Goal: Task Accomplishment & Management: Use online tool/utility

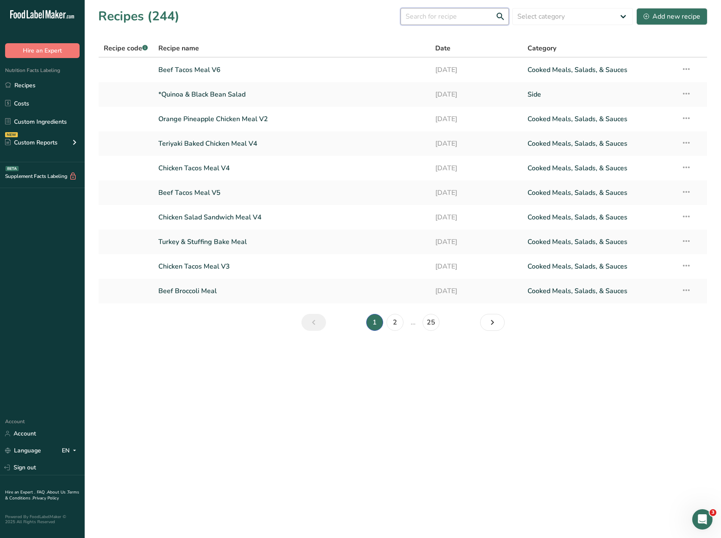
click at [442, 19] on input "text" at bounding box center [455, 16] width 108 height 17
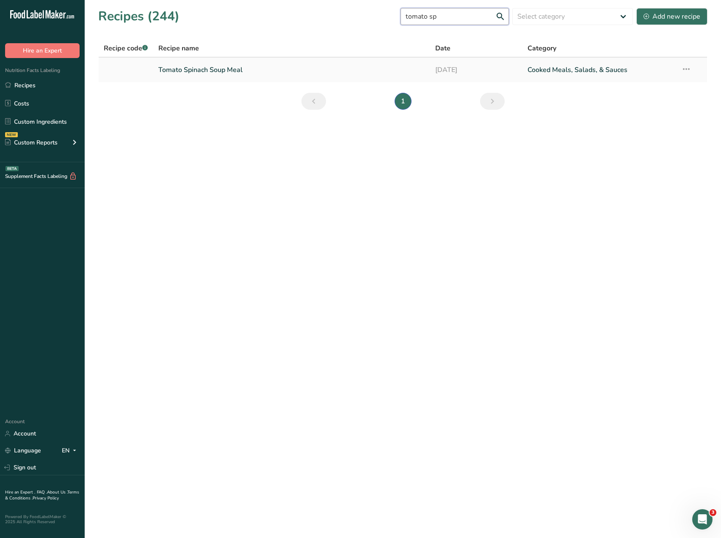
type input "tomato sp"
click at [216, 66] on link "Tomato Spinach Soup Meal" at bounding box center [291, 70] width 267 height 18
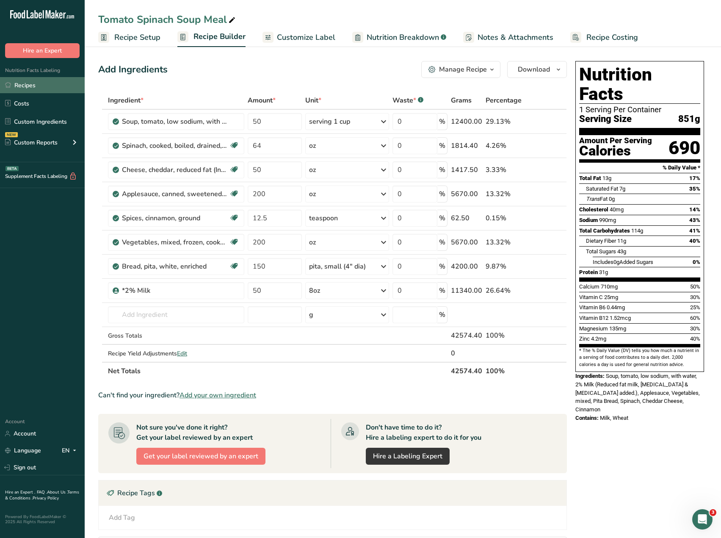
click at [7, 82] on icon at bounding box center [8, 85] width 6 height 6
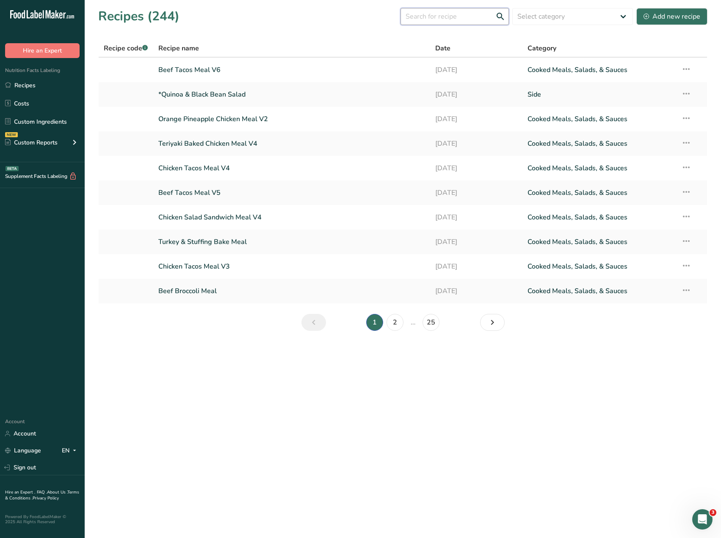
click at [445, 15] on input "text" at bounding box center [455, 16] width 108 height 17
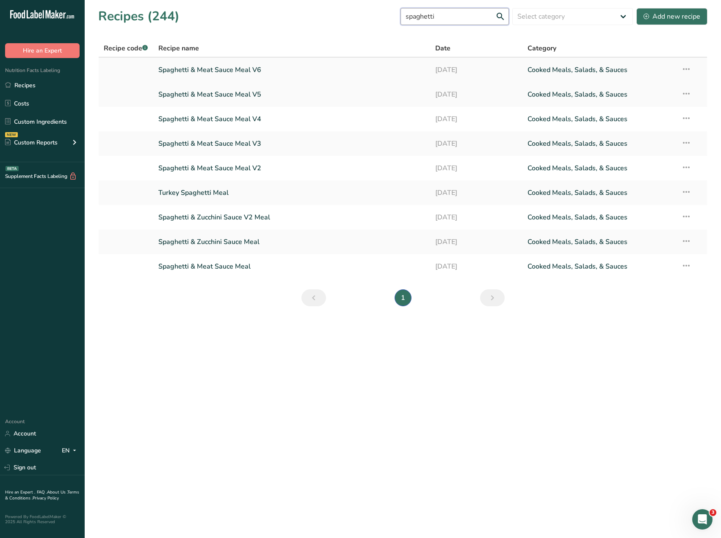
type input "spaghetti"
click at [243, 72] on link "Spaghetti & Meat Sauce Meal V6" at bounding box center [291, 70] width 267 height 18
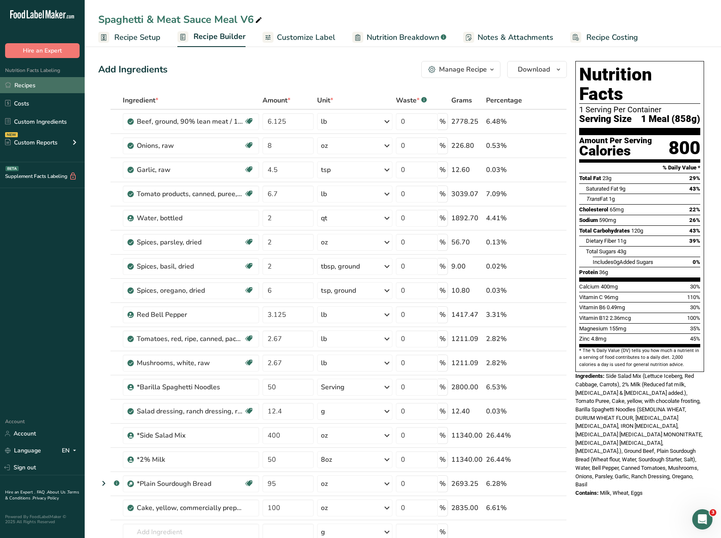
click at [27, 89] on link "Recipes" at bounding box center [42, 85] width 85 height 16
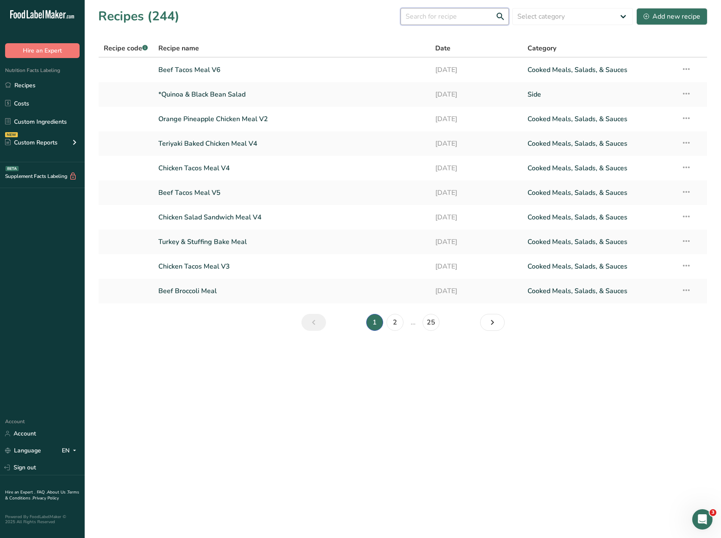
click at [426, 19] on input "text" at bounding box center [455, 16] width 108 height 17
type input "chicken & pear"
click at [224, 218] on link "Chicken & Pear Salad Meal" at bounding box center [291, 217] width 267 height 18
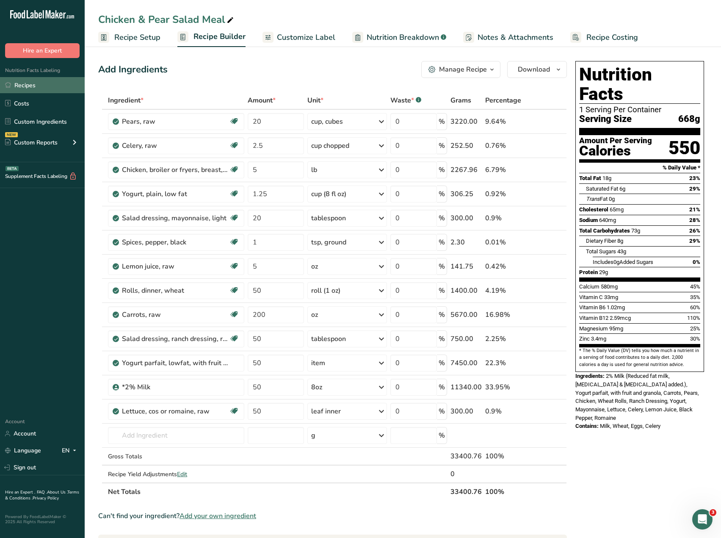
click at [32, 83] on link "Recipes" at bounding box center [42, 85] width 85 height 16
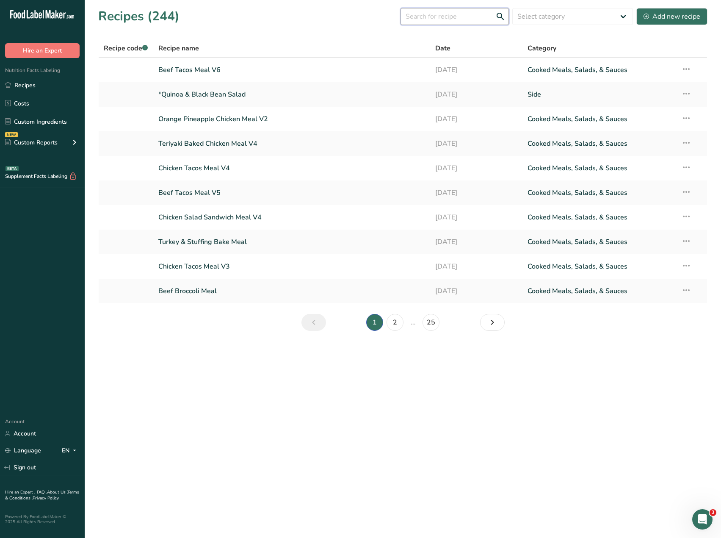
click at [448, 18] on input "text" at bounding box center [455, 16] width 108 height 17
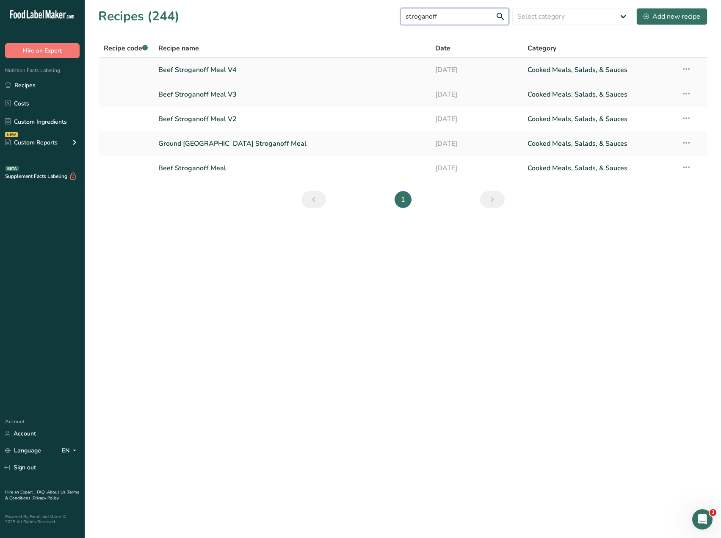
type input "stroganoff"
click at [229, 69] on link "Beef Stroganoff Meal V4" at bounding box center [291, 70] width 267 height 18
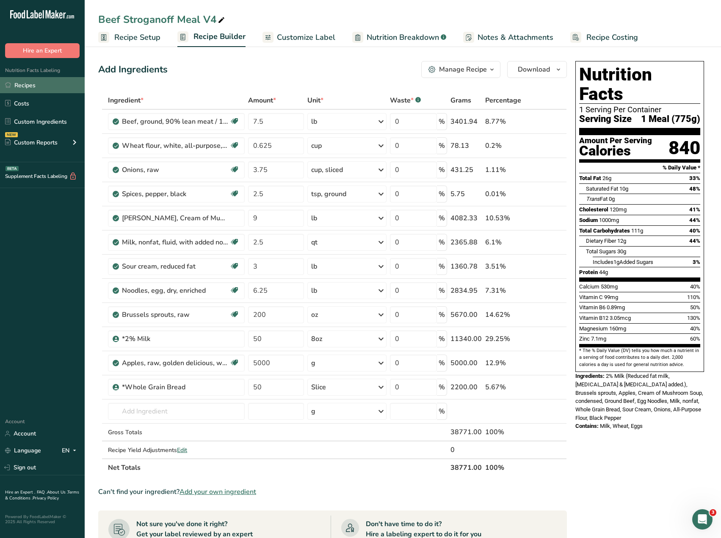
click at [42, 85] on link "Recipes" at bounding box center [42, 85] width 85 height 16
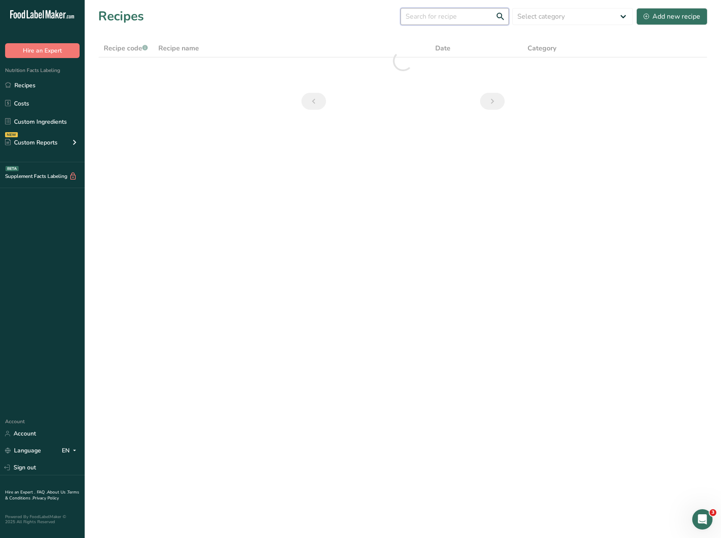
click at [454, 17] on input "text" at bounding box center [455, 16] width 108 height 17
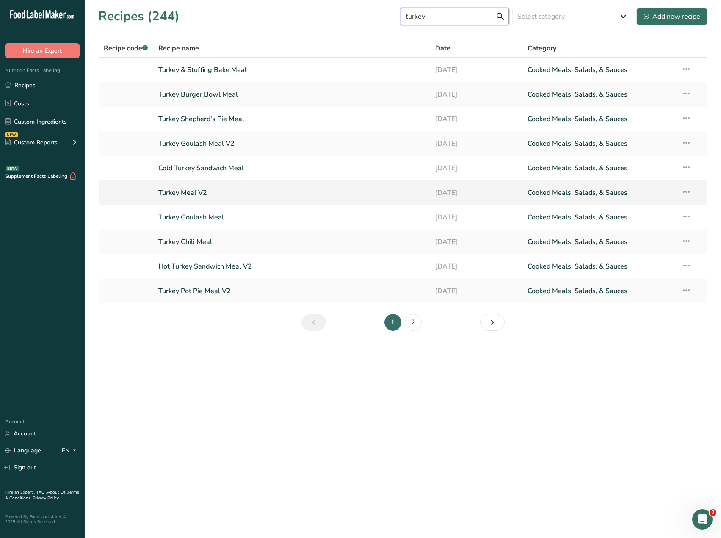
type input "turkey"
click at [191, 189] on link "Turkey Meal V2" at bounding box center [291, 193] width 267 height 18
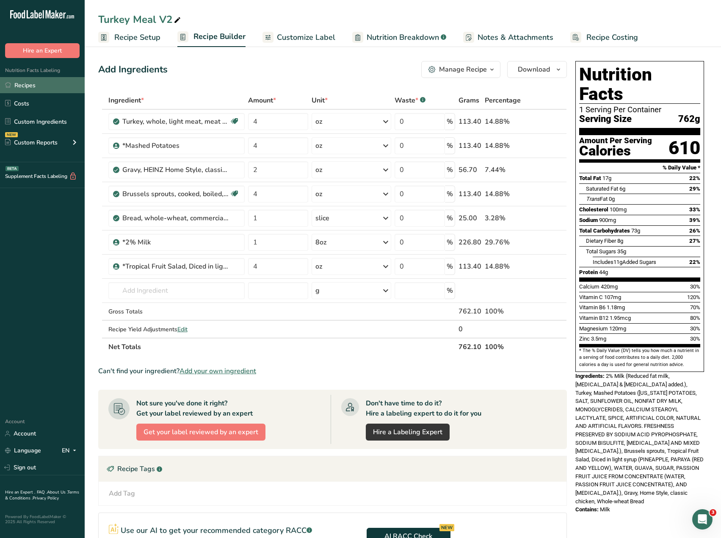
click at [27, 86] on link "Recipes" at bounding box center [42, 85] width 85 height 16
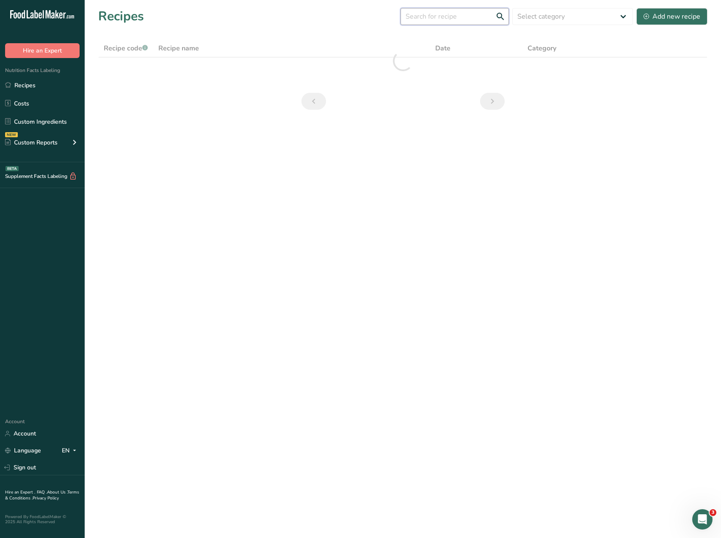
click at [433, 15] on input "text" at bounding box center [455, 16] width 108 height 17
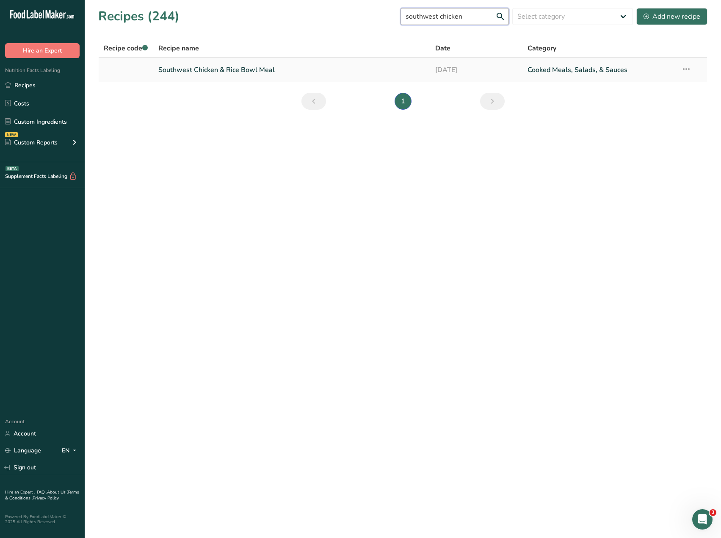
type input "southwest chicken"
click at [250, 69] on link "Southwest Chicken & Rice Bowl Meal" at bounding box center [291, 70] width 267 height 18
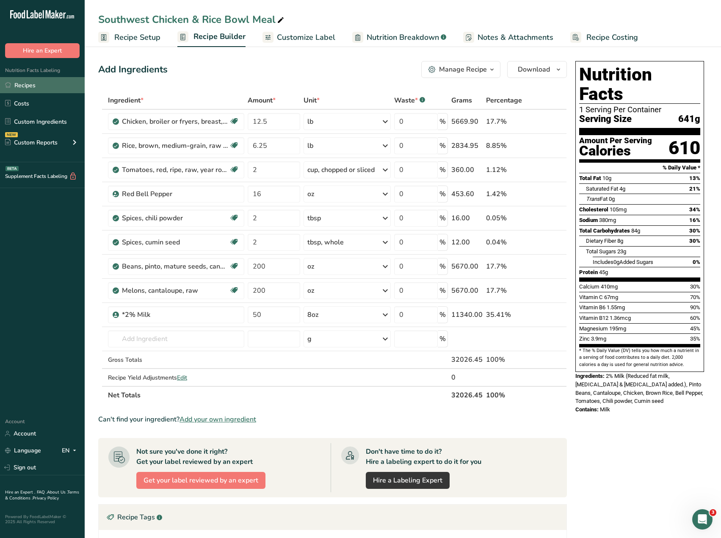
click at [25, 90] on link "Recipes" at bounding box center [42, 85] width 85 height 16
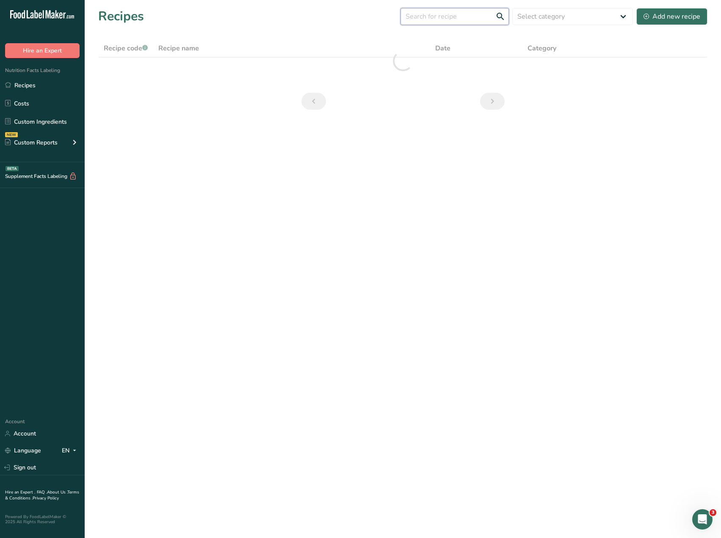
click at [423, 16] on input "text" at bounding box center [455, 16] width 108 height 17
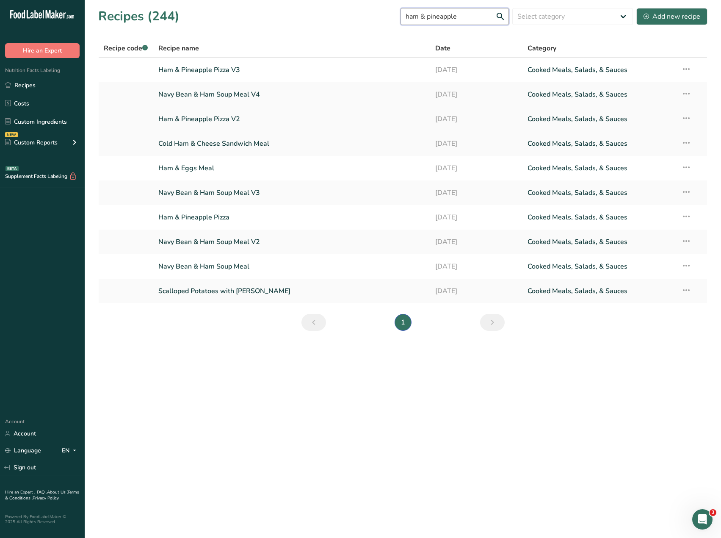
type input "ham & pineapple"
click at [222, 120] on link "Ham & Pineapple Pizza V2" at bounding box center [291, 119] width 267 height 18
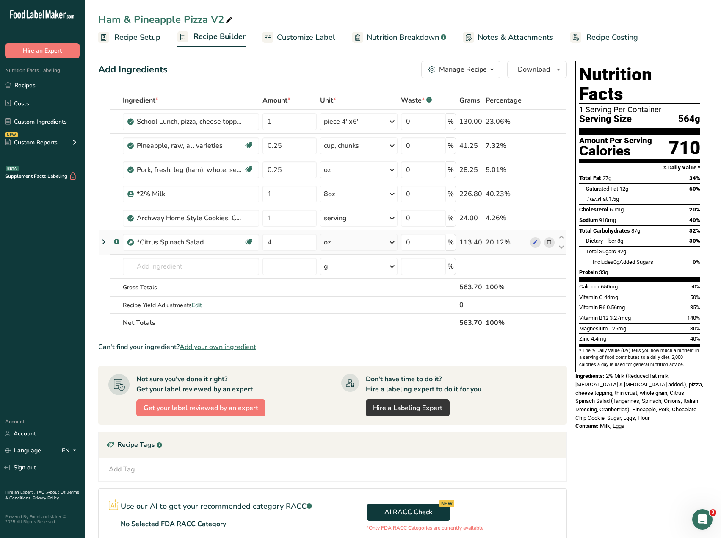
click at [106, 243] on icon at bounding box center [104, 241] width 10 height 15
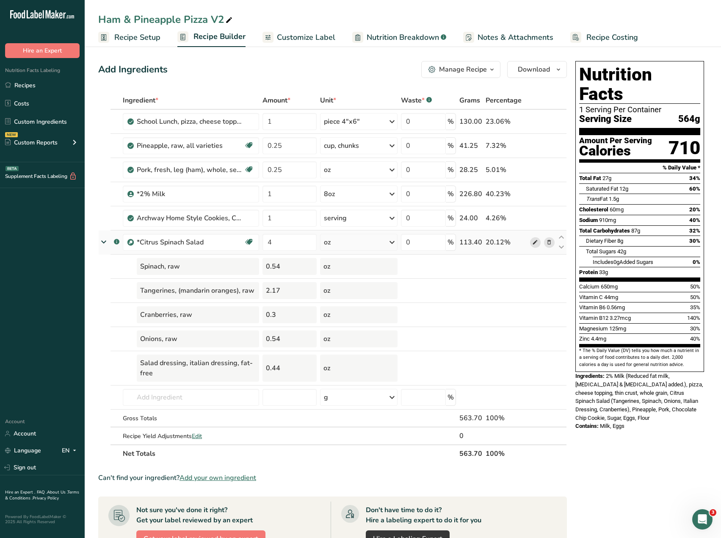
click at [535, 245] on icon at bounding box center [535, 242] width 6 height 9
click at [105, 242] on icon at bounding box center [103, 242] width 15 height 10
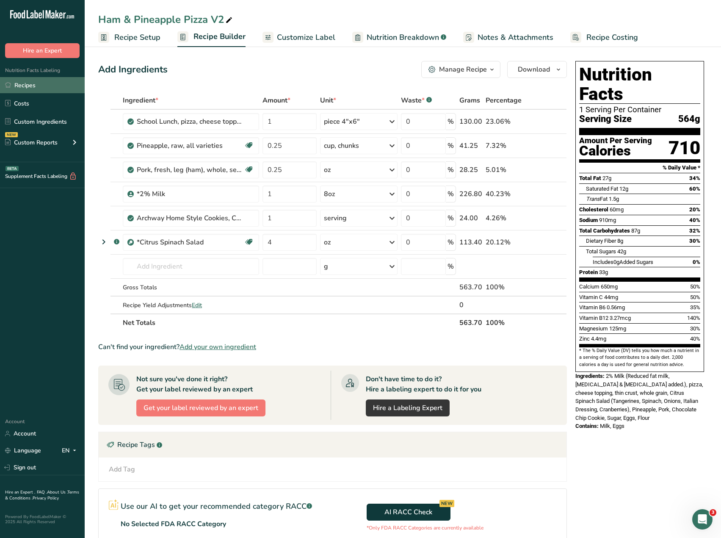
click at [25, 88] on link "Recipes" at bounding box center [42, 85] width 85 height 16
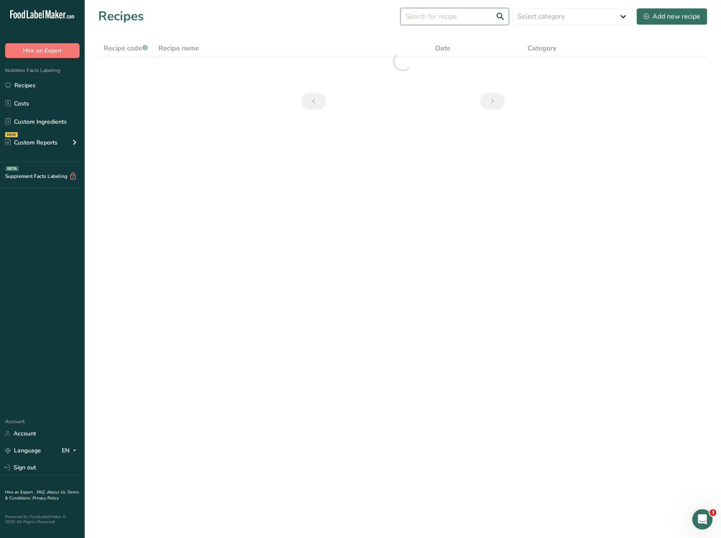
click at [441, 21] on input "text" at bounding box center [455, 16] width 108 height 17
type input "cinnamon oat"
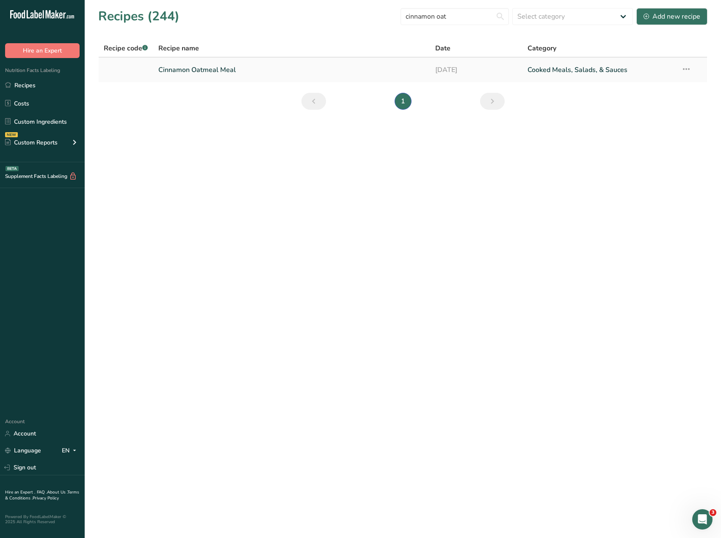
click at [201, 75] on link "Cinnamon Oatmeal Meal" at bounding box center [291, 70] width 267 height 18
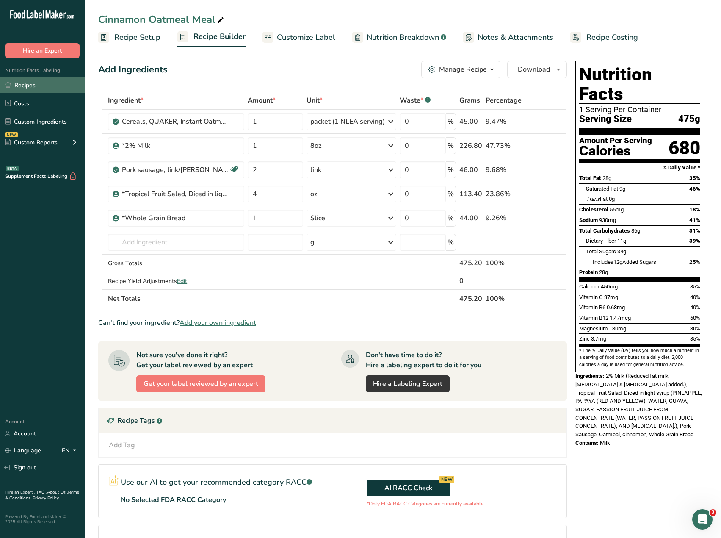
click at [32, 86] on link "Recipes" at bounding box center [42, 85] width 85 height 16
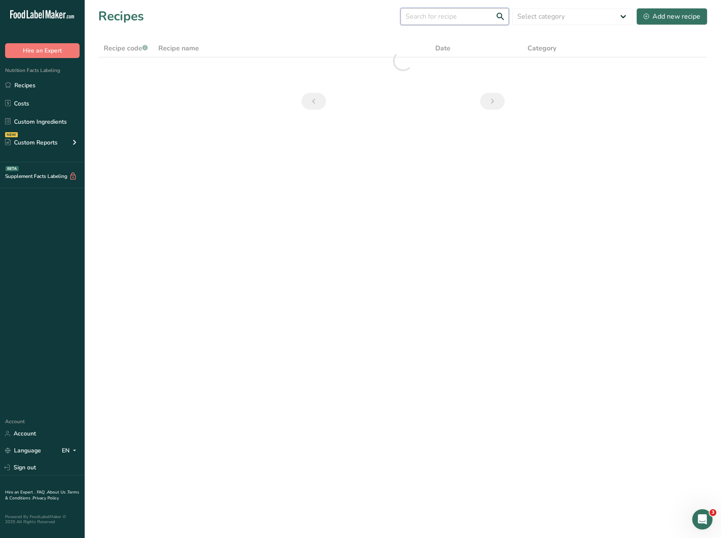
click at [437, 16] on input "text" at bounding box center [455, 16] width 108 height 17
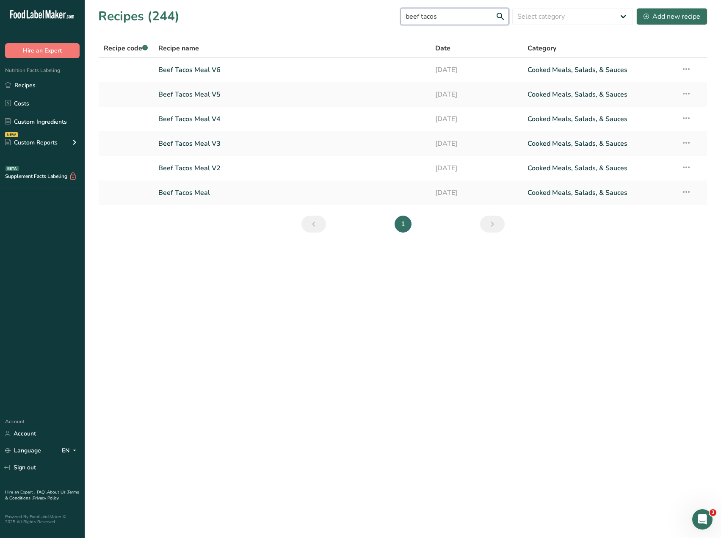
type input "beef tacos"
click at [188, 72] on link "Beef Tacos Meal V6" at bounding box center [291, 70] width 267 height 18
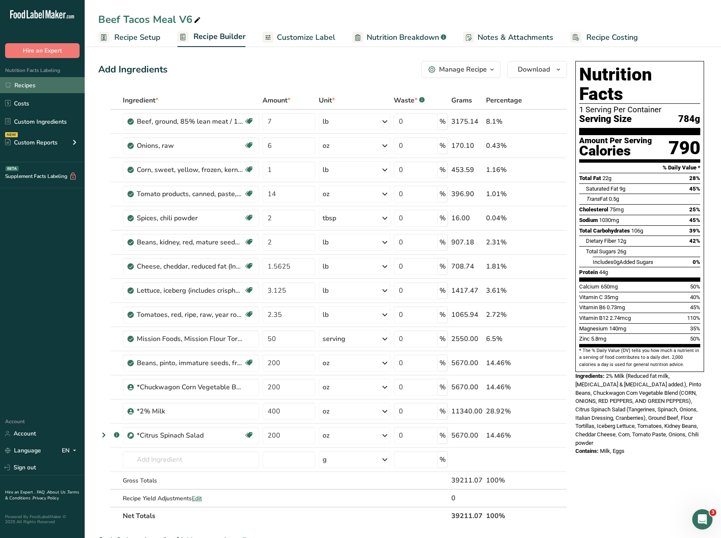
click at [24, 80] on link "Recipes" at bounding box center [42, 85] width 85 height 16
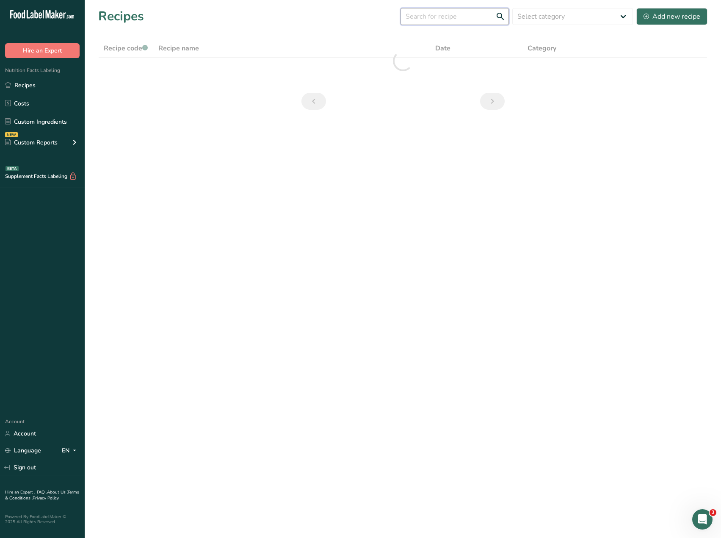
click at [443, 17] on input "text" at bounding box center [455, 16] width 108 height 17
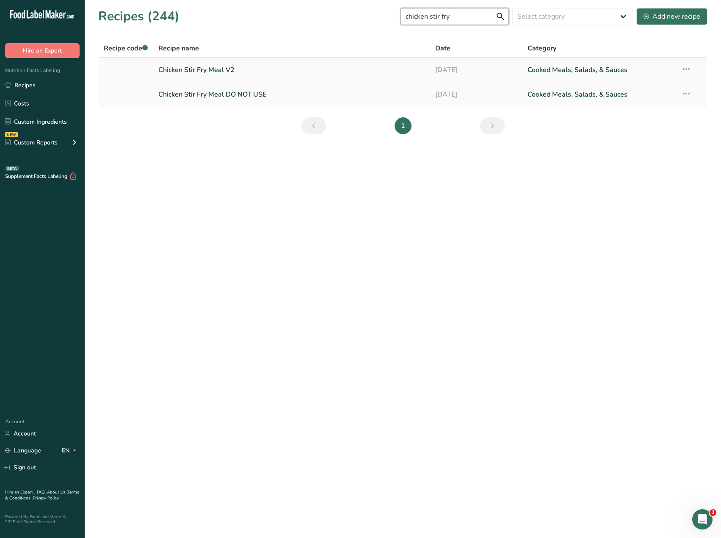
type input "chicken stir fry"
click at [219, 68] on link "Chicken Stir Fry Meal V2" at bounding box center [291, 70] width 267 height 18
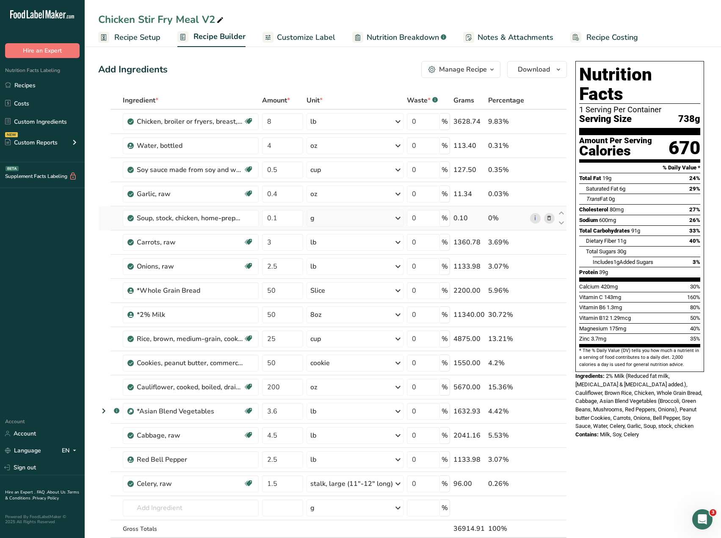
click at [330, 219] on div "g" at bounding box center [355, 218] width 97 height 17
click at [322, 275] on div "g" at bounding box center [347, 275] width 71 height 12
click at [285, 36] on span "Customize Label" at bounding box center [306, 37] width 58 height 11
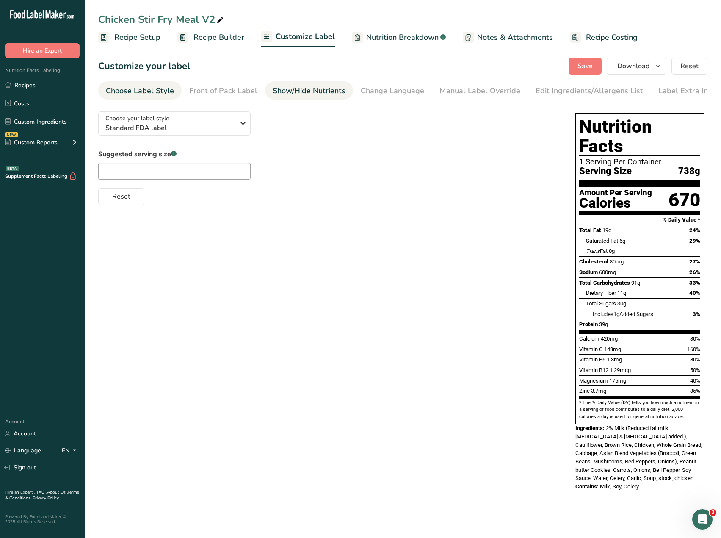
click at [318, 86] on div "Show/Hide Nutrients" at bounding box center [309, 90] width 73 height 11
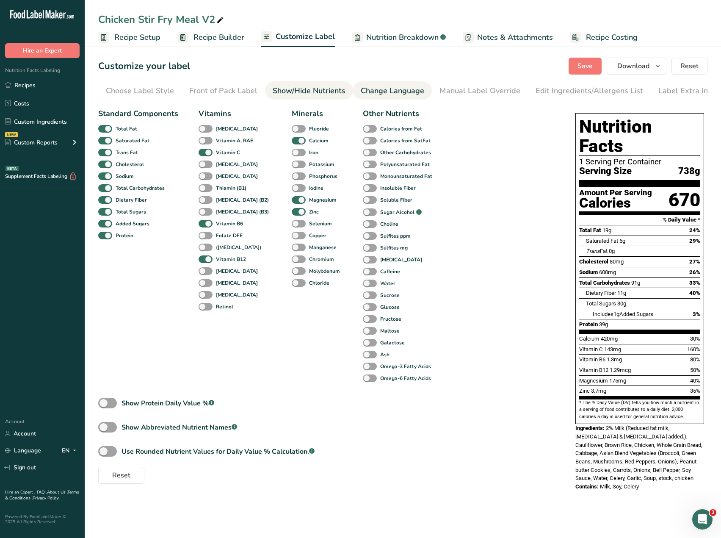
scroll to position [0, 6]
click at [217, 86] on div "Front of Pack Label" at bounding box center [217, 90] width 68 height 11
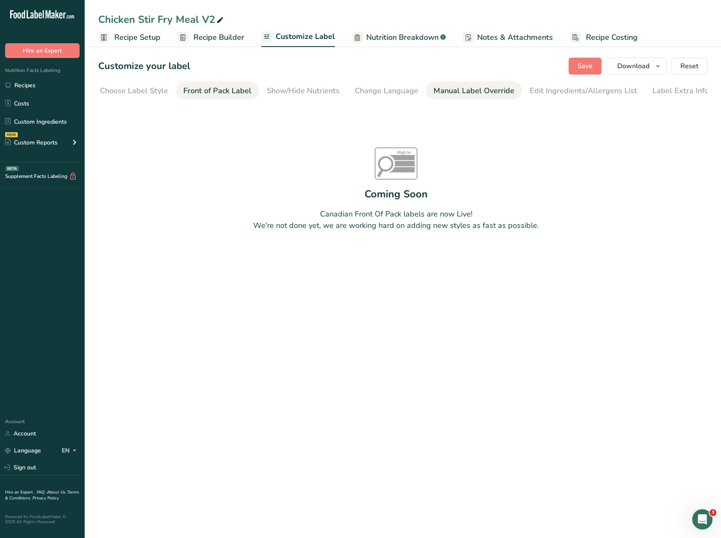
click at [481, 95] on div "Manual Label Override" at bounding box center [474, 90] width 81 height 11
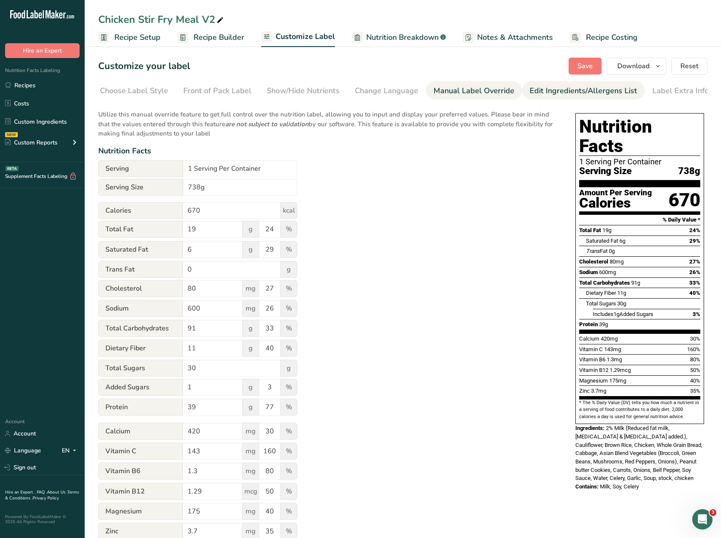
click at [567, 95] on div "Edit Ingredients/Allergens List" at bounding box center [584, 90] width 108 height 11
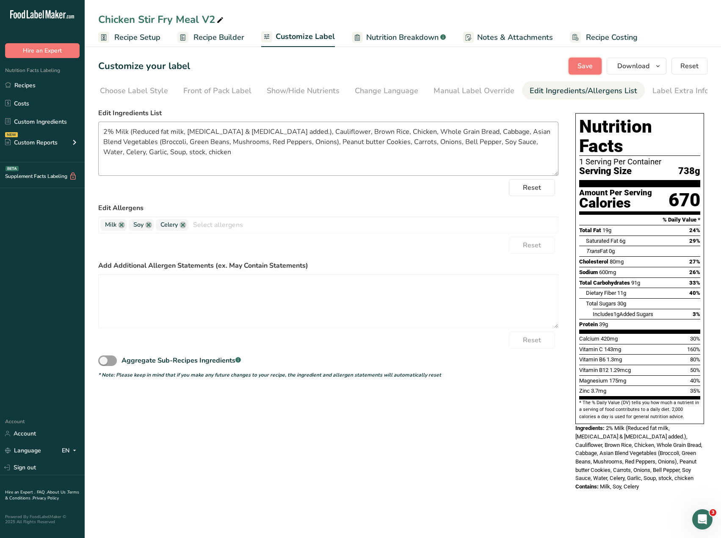
drag, startPoint x: 581, startPoint y: 61, endPoint x: 410, endPoint y: 135, distance: 186.1
click at [581, 61] on span "Save" at bounding box center [585, 66] width 15 height 10
click at [25, 84] on link "Recipes" at bounding box center [42, 85] width 85 height 16
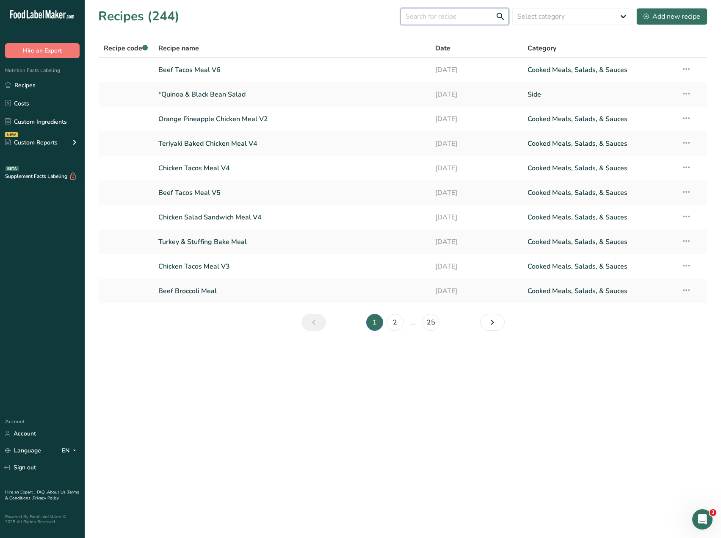
click at [474, 15] on input "text" at bounding box center [455, 16] width 108 height 17
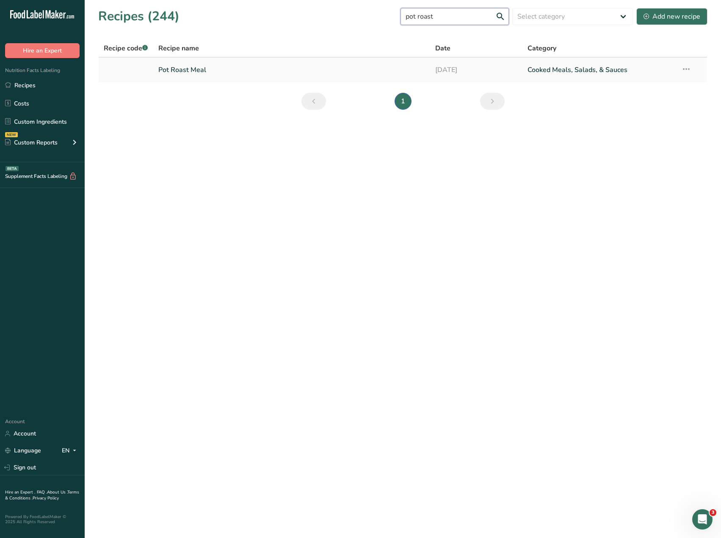
type input "pot roast"
click at [172, 69] on link "Pot Roast Meal" at bounding box center [291, 70] width 267 height 18
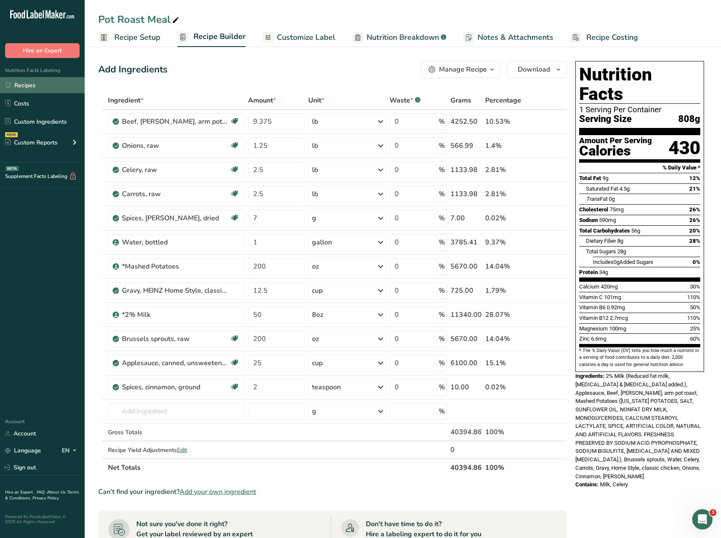
click at [25, 88] on link "Recipes" at bounding box center [42, 85] width 85 height 16
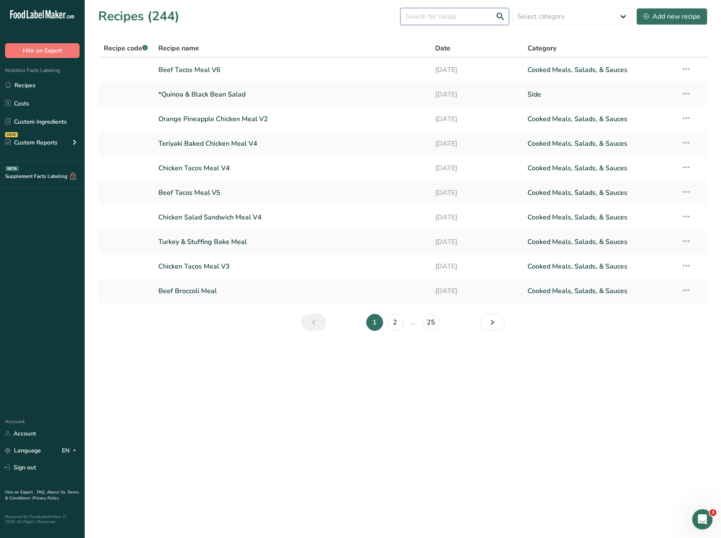
click at [433, 16] on input "text" at bounding box center [455, 16] width 108 height 17
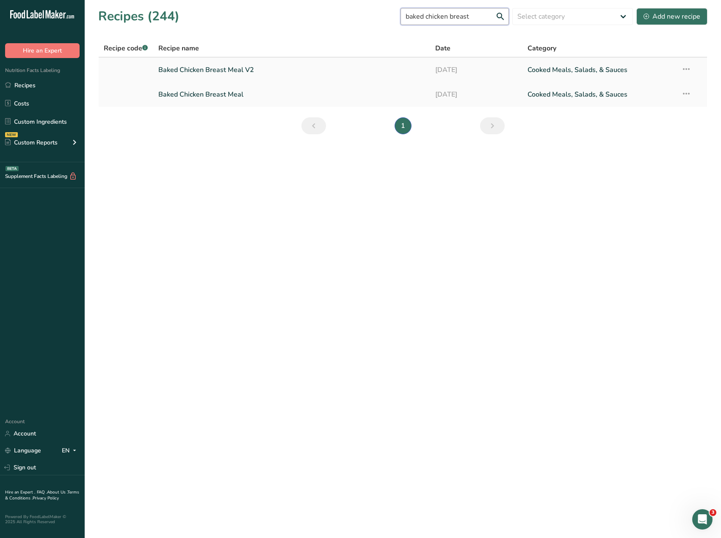
type input "baked chicken breast"
click at [190, 70] on link "Baked Chicken Breast Meal V2" at bounding box center [291, 70] width 267 height 18
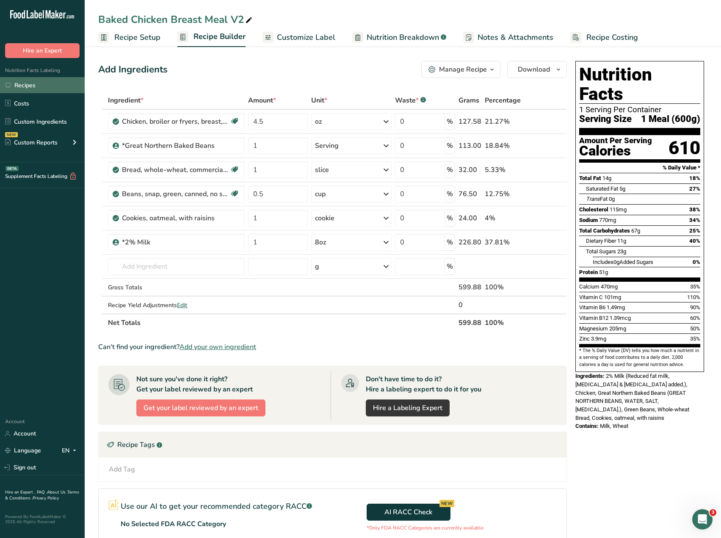
click at [33, 89] on link "Recipes" at bounding box center [42, 85] width 85 height 16
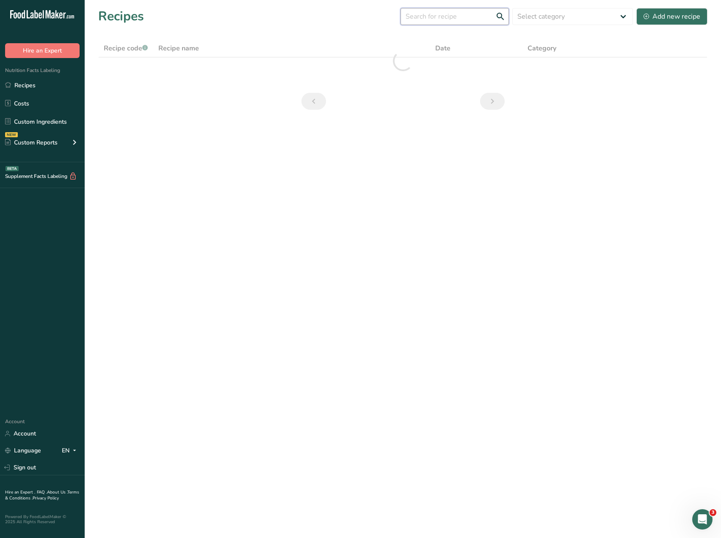
click at [451, 19] on input "text" at bounding box center [455, 16] width 108 height 17
type input "pork chop suey"
click at [185, 71] on link "Pork Chop Suey Meal" at bounding box center [291, 70] width 267 height 18
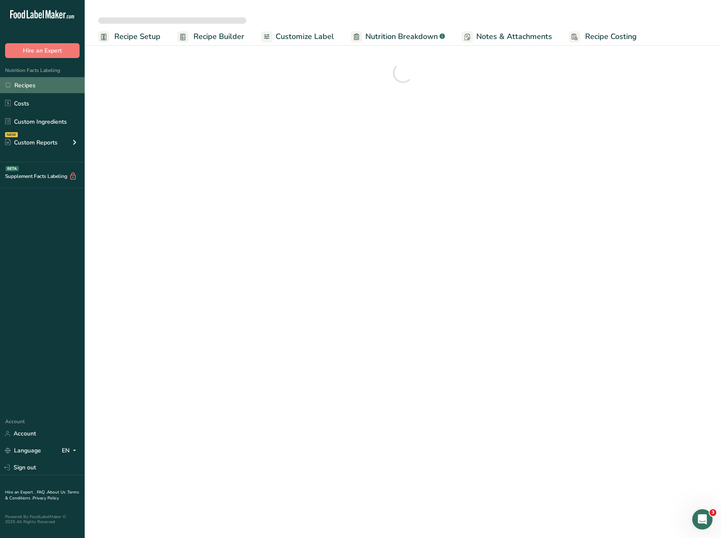
click at [33, 84] on link "Recipes" at bounding box center [42, 85] width 85 height 16
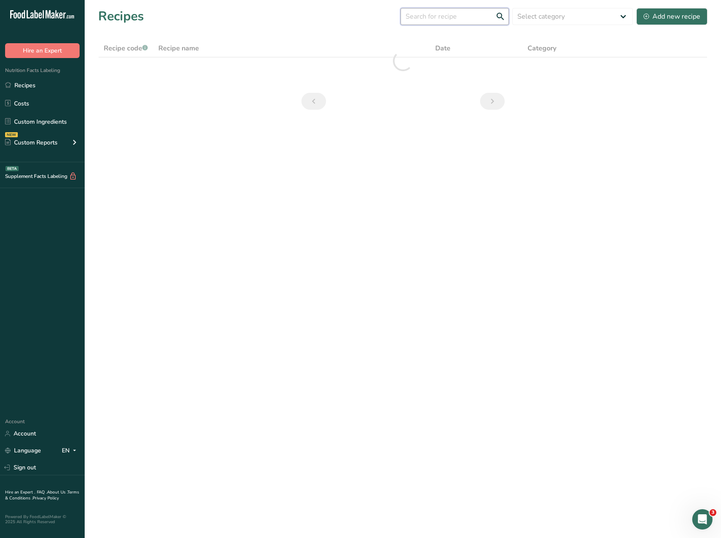
click at [442, 16] on input "text" at bounding box center [455, 16] width 108 height 17
click at [19, 82] on link "Recipes" at bounding box center [42, 85] width 85 height 16
click at [18, 85] on link "Recipes" at bounding box center [42, 85] width 85 height 16
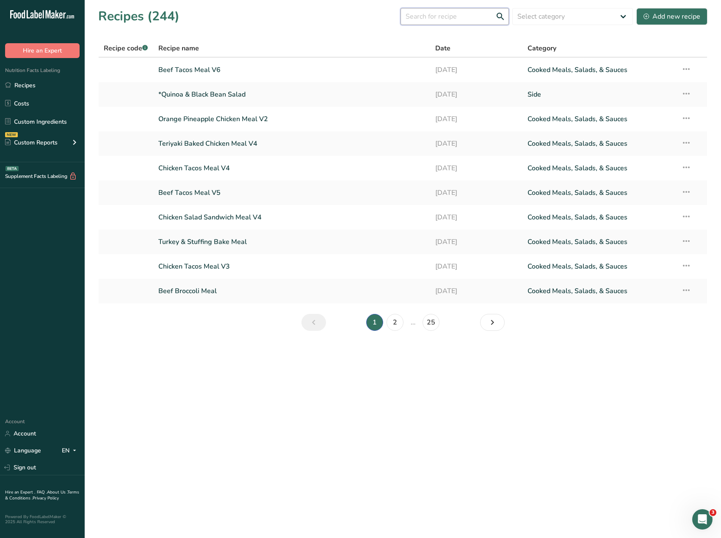
click at [454, 14] on input "text" at bounding box center [455, 16] width 108 height 17
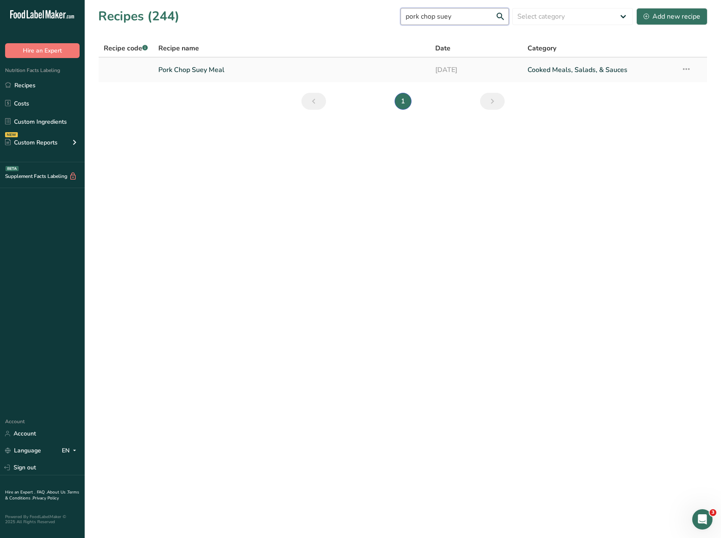
type input "pork chop suey"
click at [213, 69] on link "Pork Chop Suey Meal" at bounding box center [291, 70] width 267 height 18
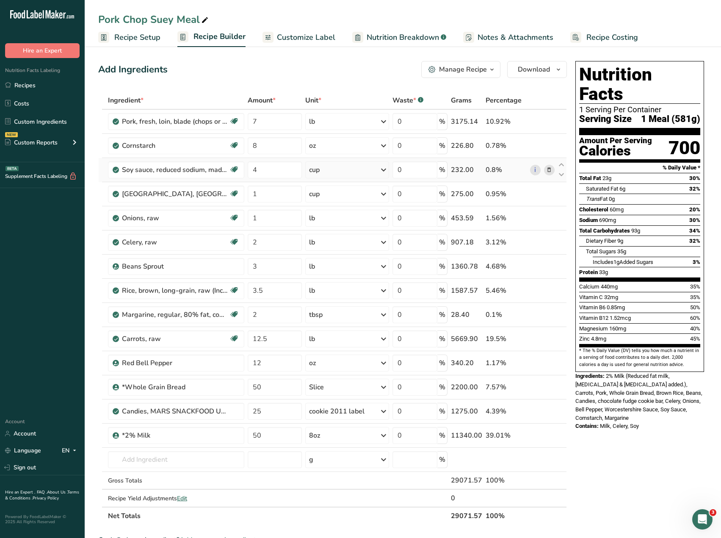
click at [331, 166] on div "cup" at bounding box center [347, 169] width 84 height 17
click at [332, 224] on div "0.25 cup" at bounding box center [345, 223] width 71 height 12
click at [317, 201] on div "cup" at bounding box center [347, 193] width 84 height 17
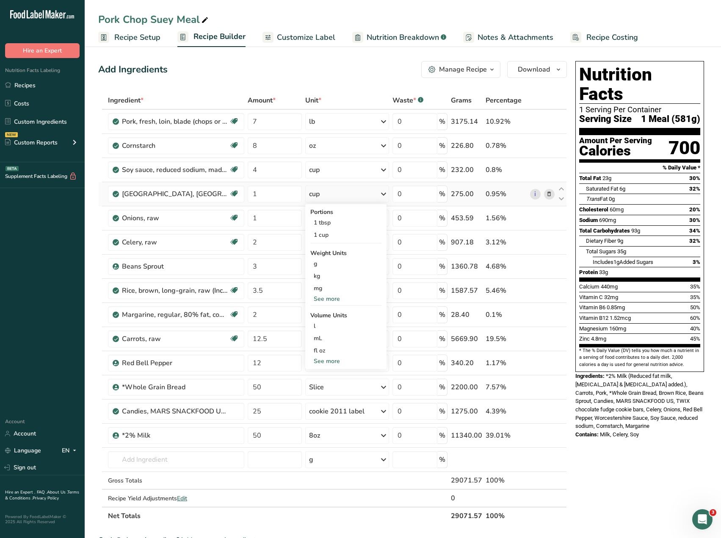
click at [324, 201] on div "cup" at bounding box center [347, 193] width 84 height 17
click at [386, 44] on link "Nutrition Breakdown .a-a{fill:#347362;}.b-a{fill:#fff;}" at bounding box center [399, 37] width 94 height 19
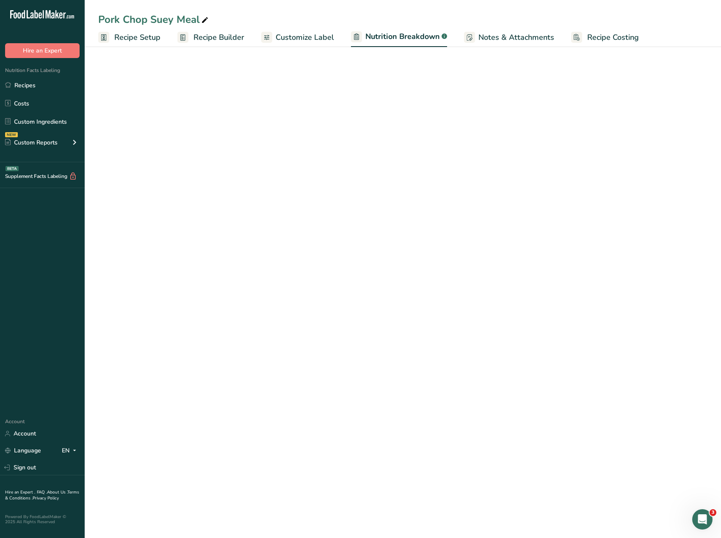
select select "Calories"
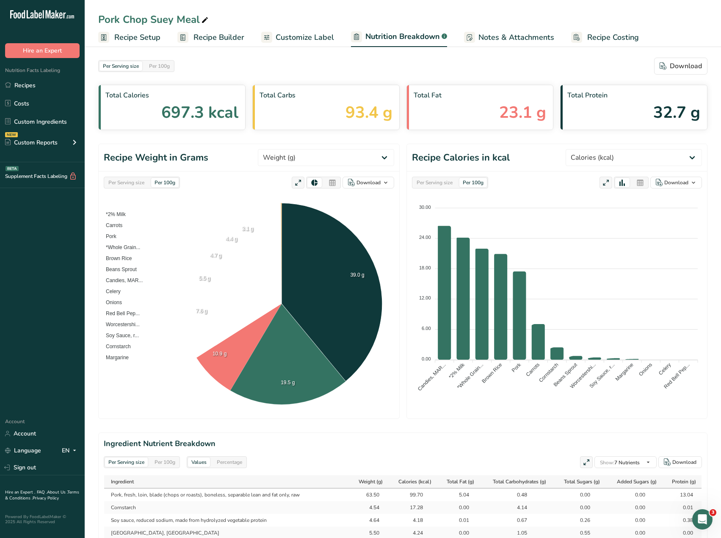
click at [283, 39] on span "Customize Label" at bounding box center [305, 37] width 58 height 11
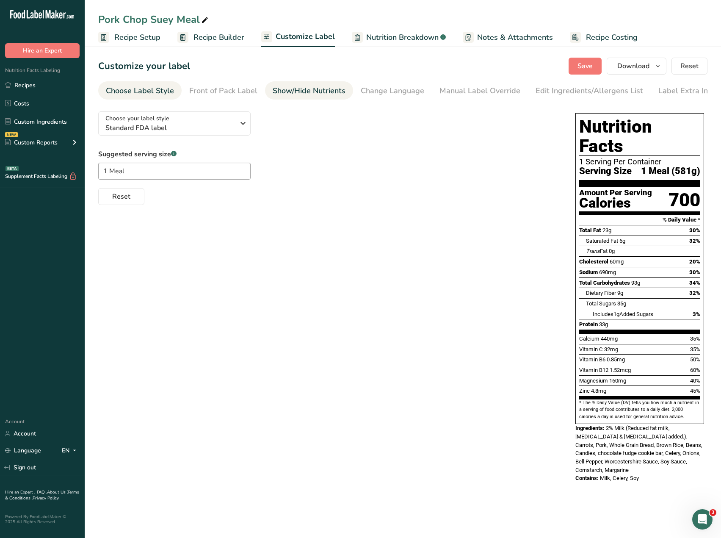
click at [297, 86] on div "Show/Hide Nutrients" at bounding box center [309, 90] width 73 height 11
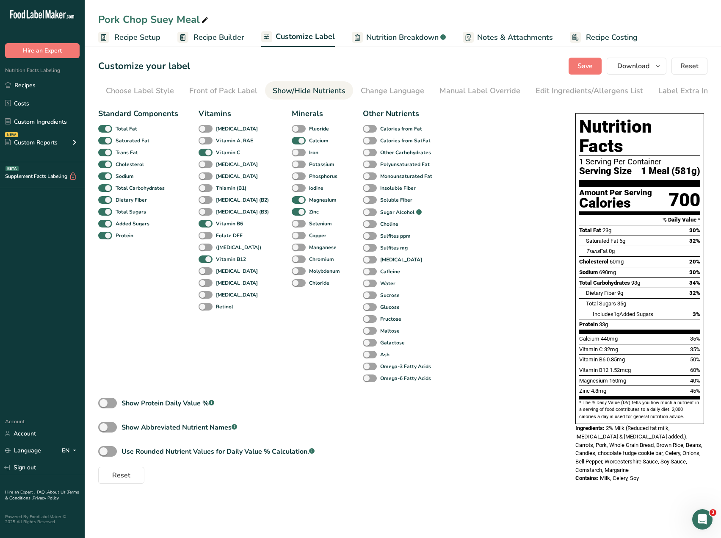
scroll to position [0, 6]
click at [225, 91] on div "Front of Pack Label" at bounding box center [217, 90] width 68 height 11
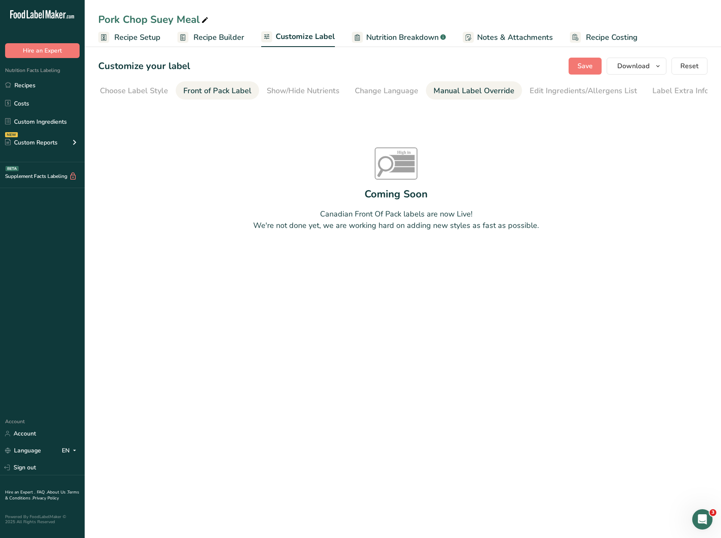
click at [462, 89] on div "Manual Label Override" at bounding box center [474, 90] width 81 height 11
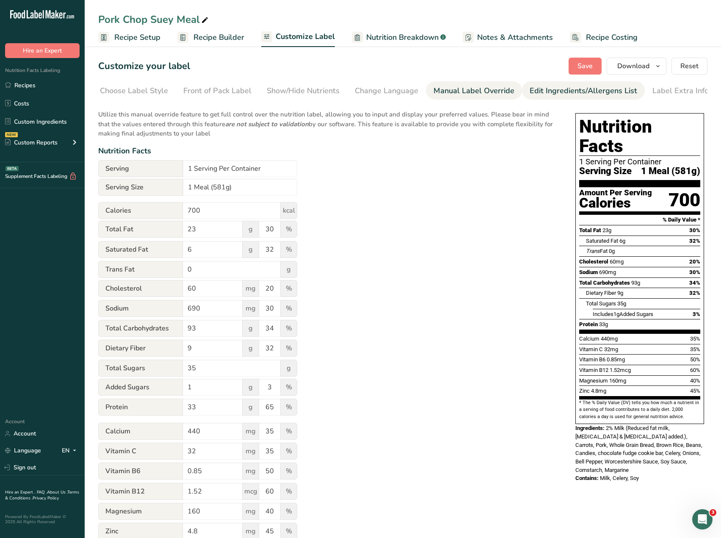
click at [546, 86] on div "Edit Ingredients/Allergens List" at bounding box center [584, 90] width 108 height 11
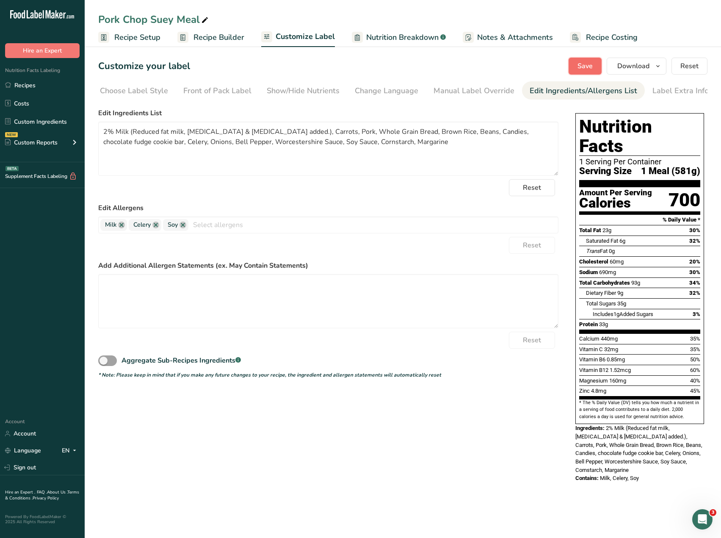
click at [580, 66] on span "Save" at bounding box center [585, 66] width 15 height 10
click at [32, 81] on link "Recipes" at bounding box center [42, 85] width 85 height 16
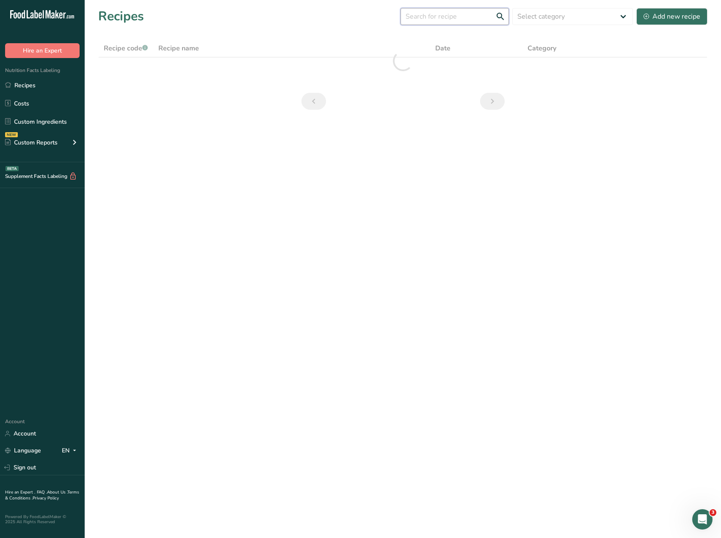
click at [433, 19] on input "text" at bounding box center [455, 16] width 108 height 17
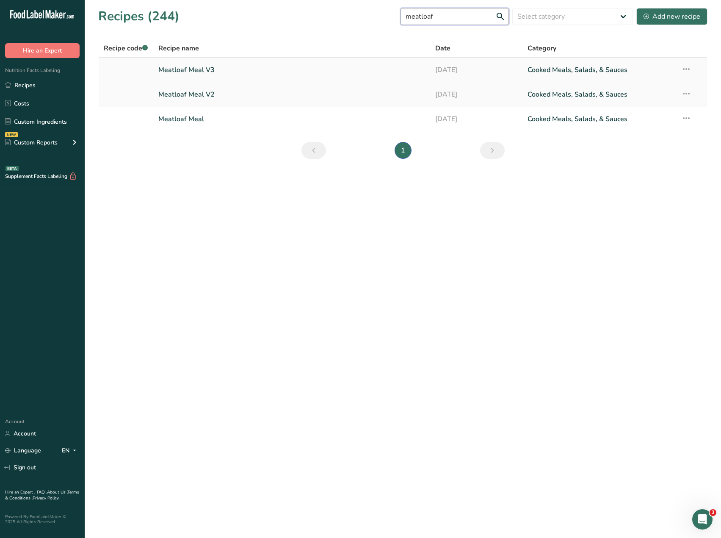
type input "meatloaf"
click at [196, 70] on link "Meatloaf Meal V3" at bounding box center [291, 70] width 267 height 18
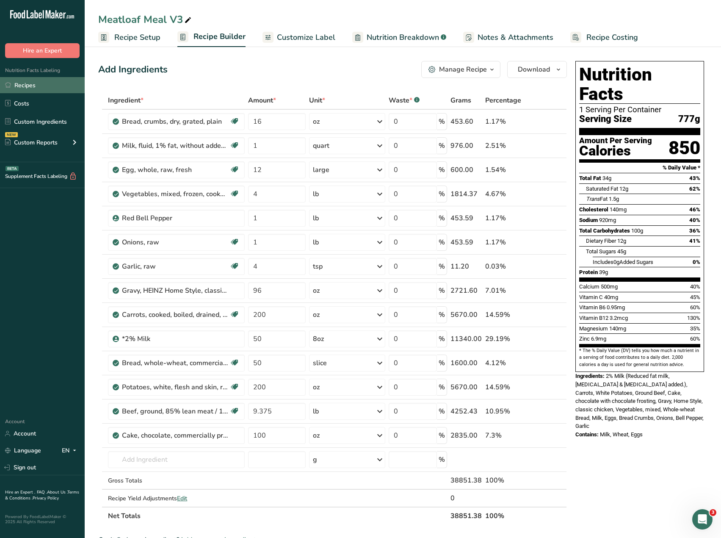
click at [21, 79] on link "Recipes" at bounding box center [42, 85] width 85 height 16
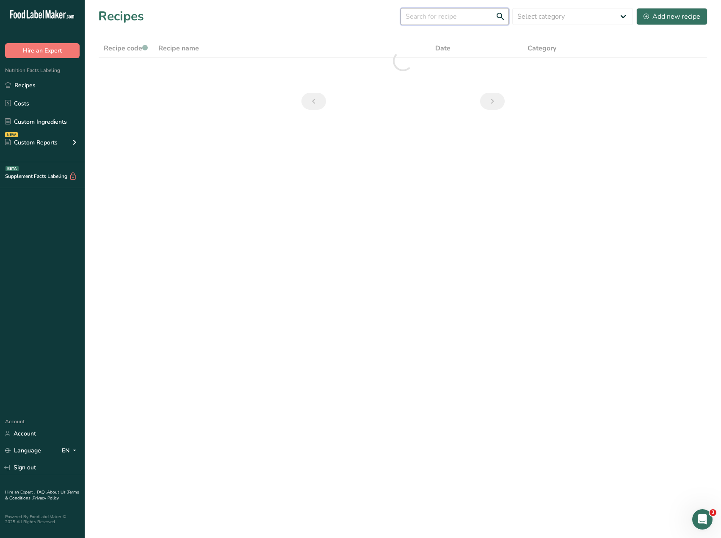
click at [445, 17] on input "text" at bounding box center [455, 16] width 108 height 17
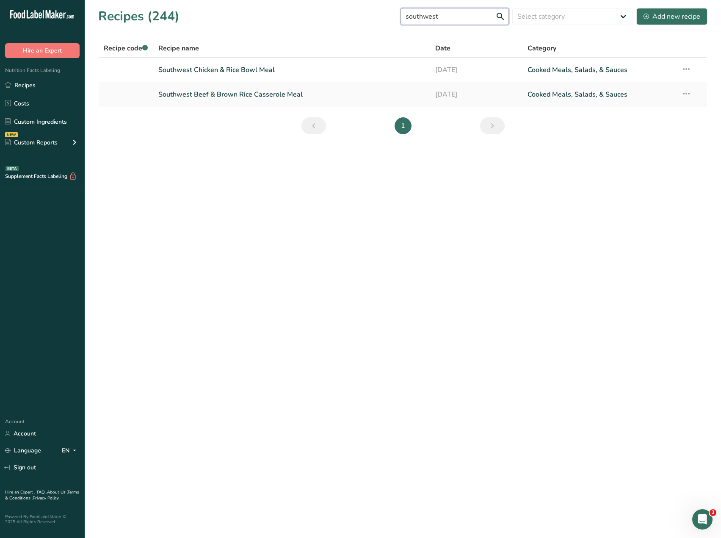
drag, startPoint x: 456, startPoint y: 17, endPoint x: 375, endPoint y: 16, distance: 80.5
click at [375, 16] on div "Recipes (244) southwest Select category All Baked Goods Beverages Confectionery…" at bounding box center [402, 16] width 609 height 19
type input "southwest"
click at [253, 100] on link "Southwest Beef & Brown Rice Casserole Meal" at bounding box center [291, 95] width 267 height 18
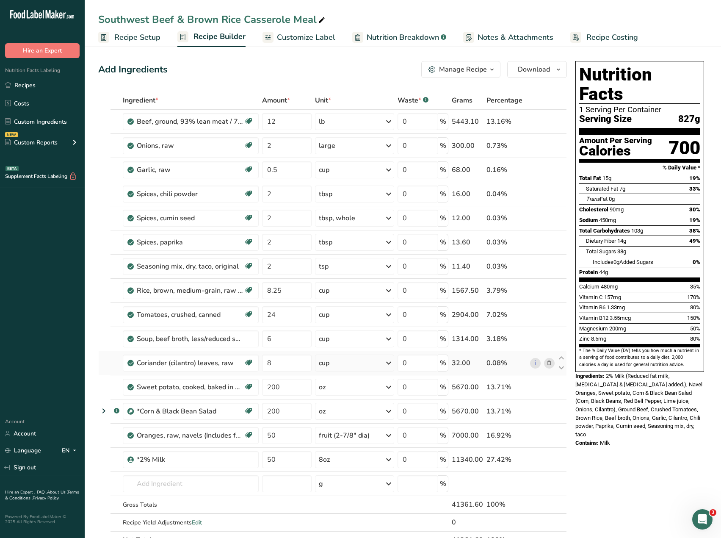
click at [334, 365] on div "cup" at bounding box center [354, 362] width 79 height 17
click at [336, 391] on div "0.25 cup" at bounding box center [355, 391] width 71 height 12
click at [20, 86] on link "Recipes" at bounding box center [42, 85] width 85 height 16
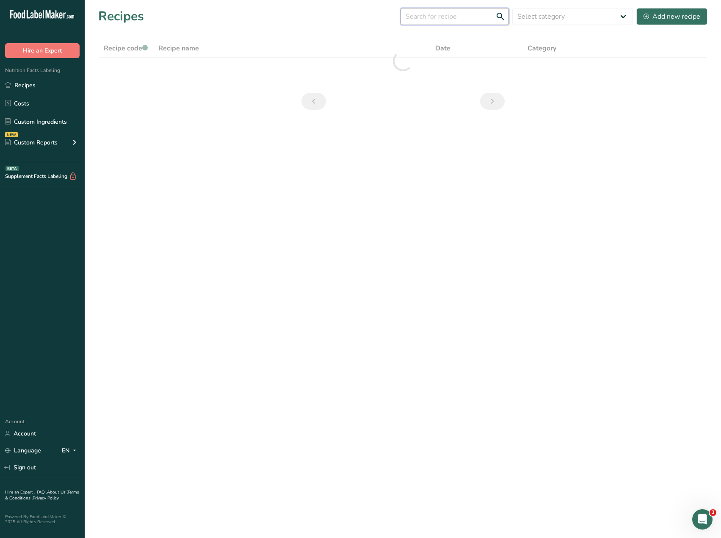
click at [451, 21] on input "text" at bounding box center [455, 16] width 108 height 17
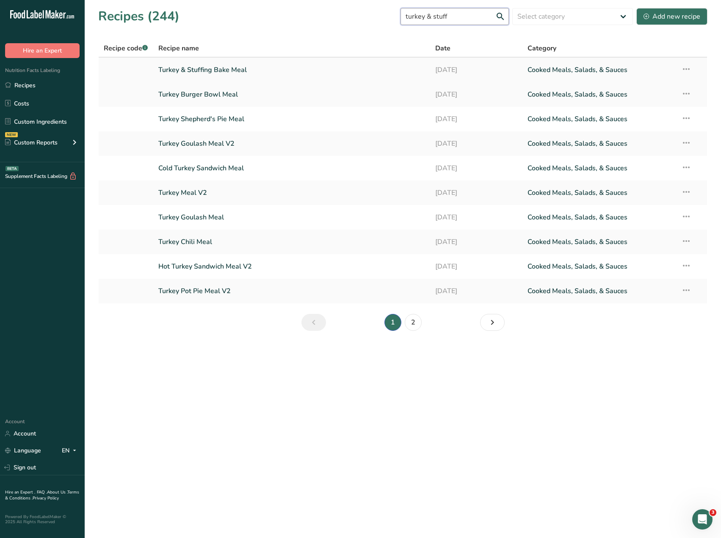
type input "turkey & stuff"
click at [205, 72] on link "Turkey & Stuffing Bake Meal" at bounding box center [291, 70] width 267 height 18
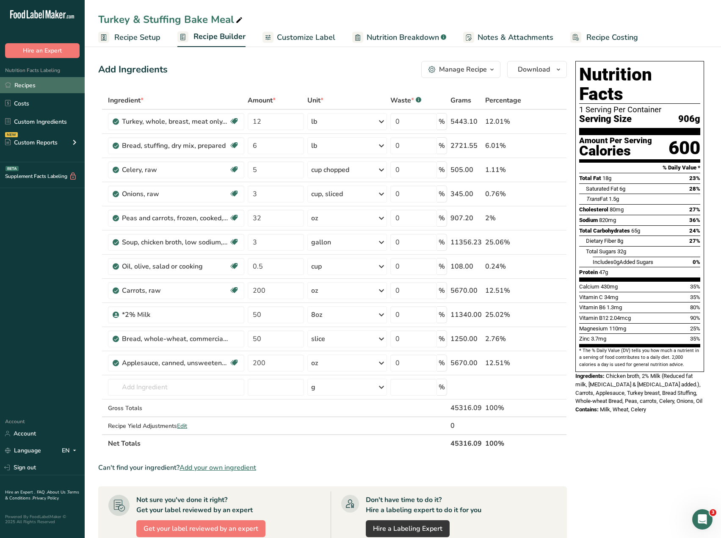
click at [40, 86] on link "Recipes" at bounding box center [42, 85] width 85 height 16
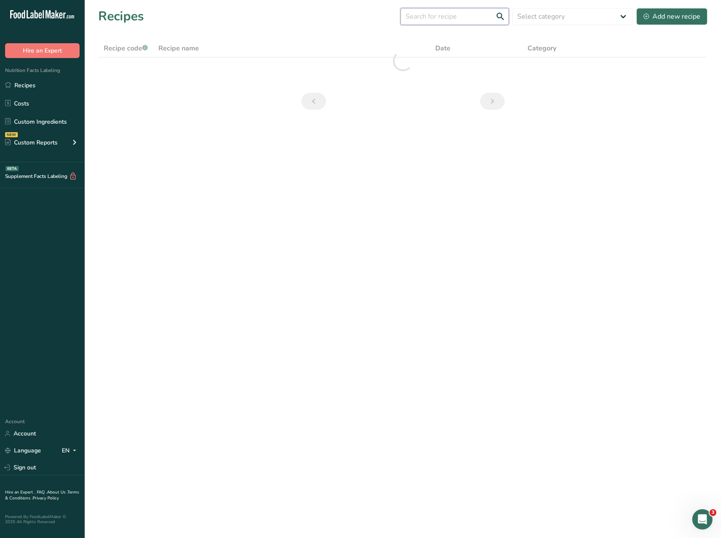
click at [452, 17] on input "text" at bounding box center [455, 16] width 108 height 17
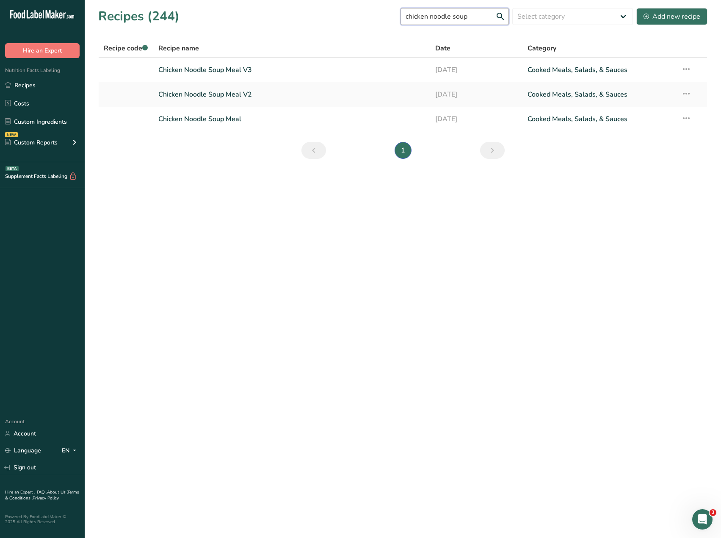
type input "chicken noodle soup"
click at [260, 70] on link "Chicken Noodle Soup Meal V3" at bounding box center [291, 70] width 267 height 18
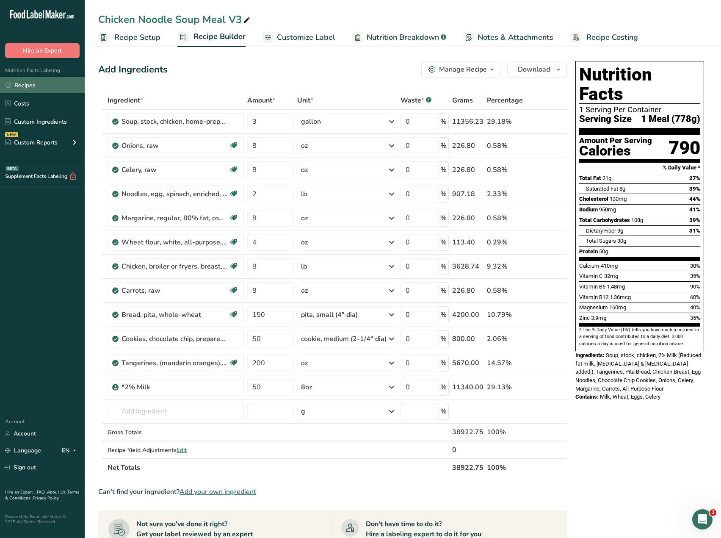
click at [28, 86] on link "Recipes" at bounding box center [42, 85] width 85 height 16
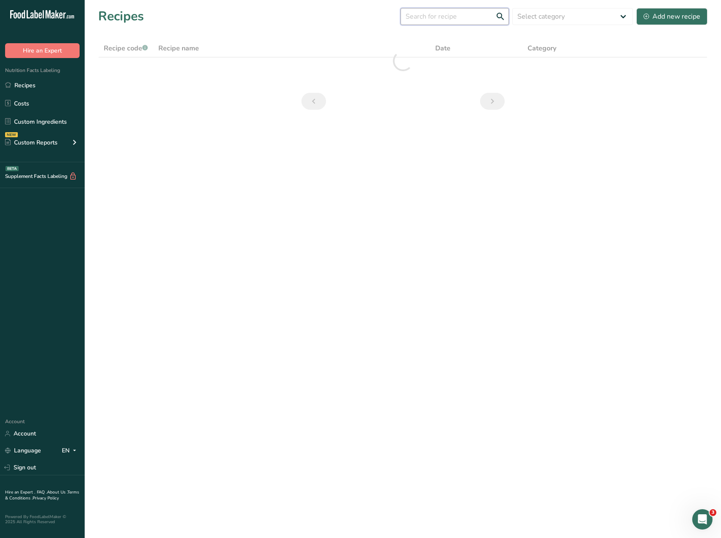
click at [438, 19] on input "text" at bounding box center [455, 16] width 108 height 17
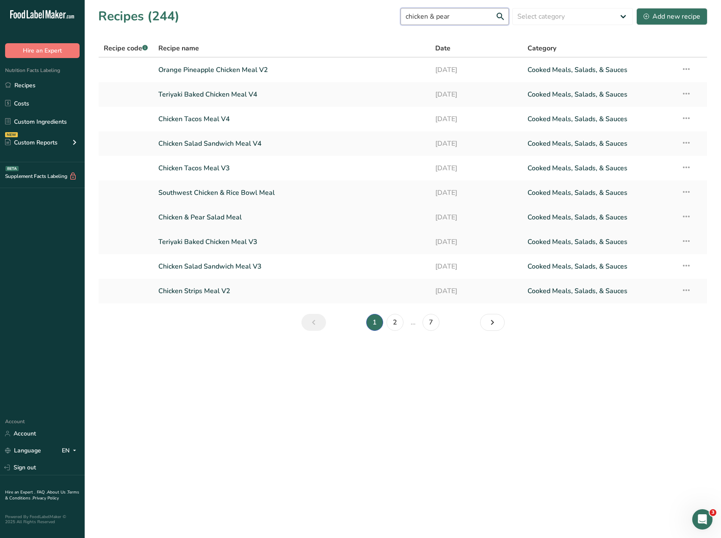
type input "chicken & pear"
click at [188, 217] on link "Chicken & Pear Salad Meal" at bounding box center [291, 217] width 267 height 18
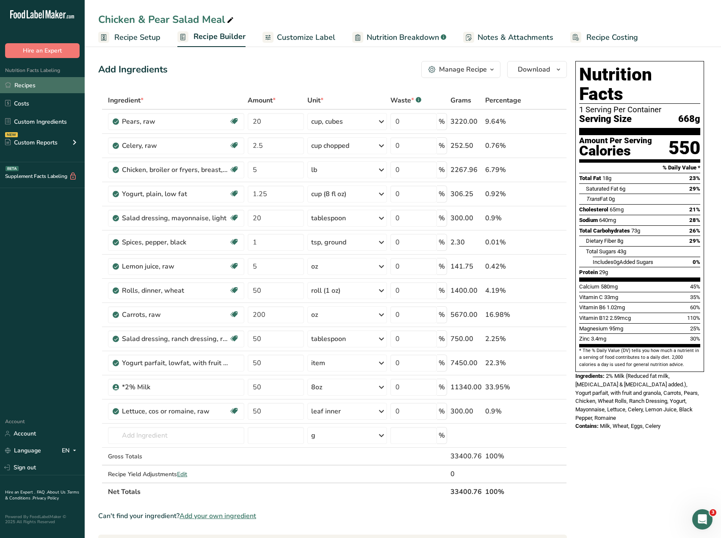
click at [39, 87] on link "Recipes" at bounding box center [42, 85] width 85 height 16
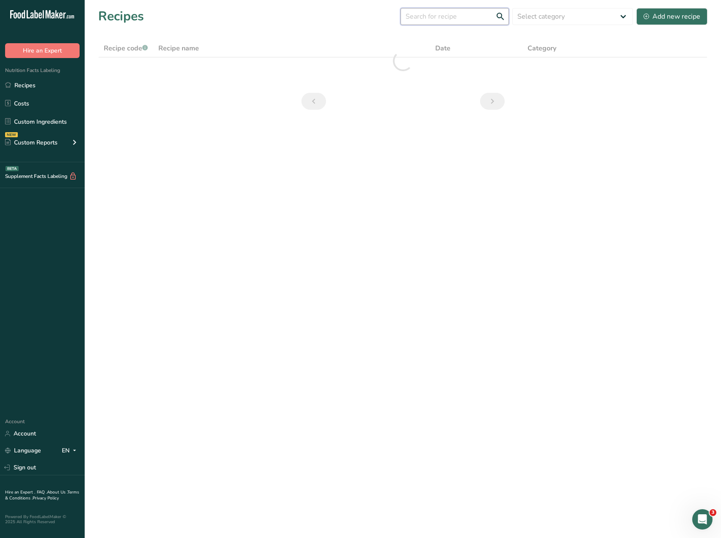
click at [444, 22] on input "text" at bounding box center [455, 16] width 108 height 17
type input "carrot raisin"
click at [187, 70] on link "*Carrot Raisin Salad" at bounding box center [291, 70] width 267 height 18
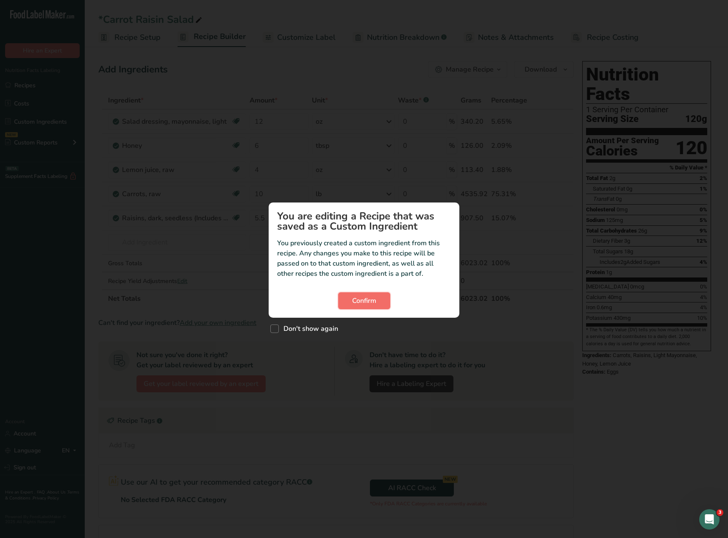
click at [357, 301] on span "Confirm" at bounding box center [364, 301] width 24 height 10
